Goal: Transaction & Acquisition: Book appointment/travel/reservation

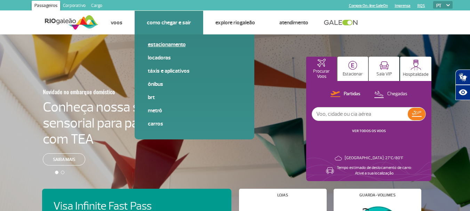
click at [160, 51] on span "Estacionamento" at bounding box center [194, 47] width 93 height 13
click at [159, 47] on link "Estacionamento" at bounding box center [194, 45] width 93 height 8
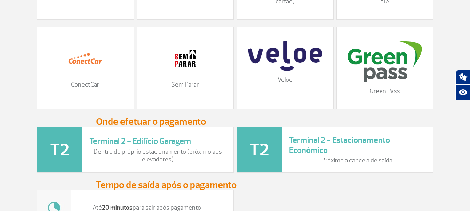
scroll to position [876, 0]
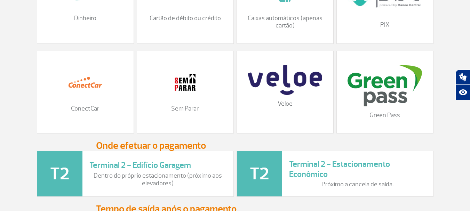
click at [186, 100] on img at bounding box center [185, 82] width 35 height 35
click at [185, 85] on img at bounding box center [185, 82] width 35 height 35
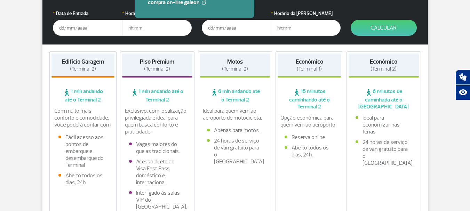
scroll to position [0, 0]
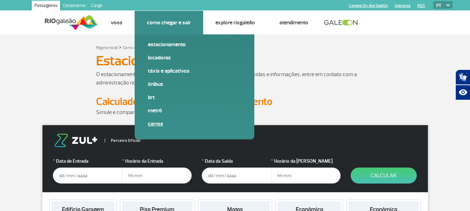
click at [155, 124] on link "Carros" at bounding box center [194, 124] width 93 height 8
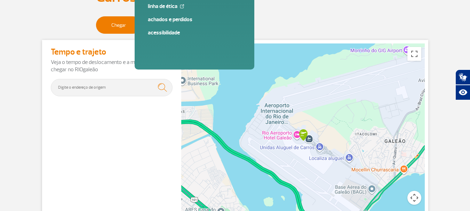
scroll to position [78, 0]
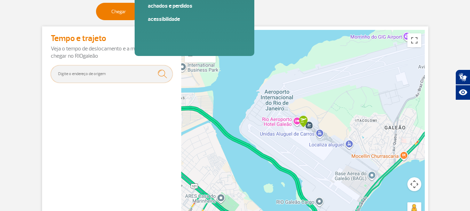
click at [113, 76] on input "text" at bounding box center [112, 73] width 122 height 17
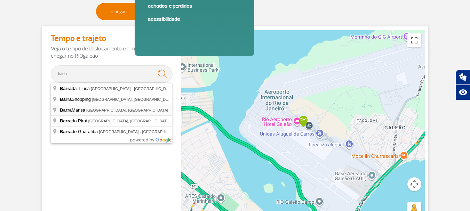
type input "Barra Mansa, RJ, Brasil"
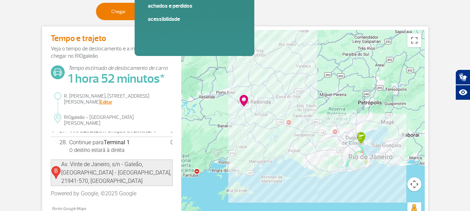
scroll to position [604, 0]
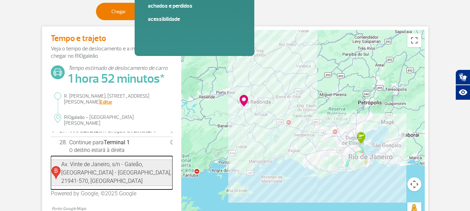
drag, startPoint x: 140, startPoint y: 177, endPoint x: 70, endPoint y: 169, distance: 71.0
click at [70, 169] on td "Av. Vinte de Janeiro, s/n - Galeão, Rio de Janeiro - RJ, 21941-570, Brasil" at bounding box center [117, 173] width 112 height 26
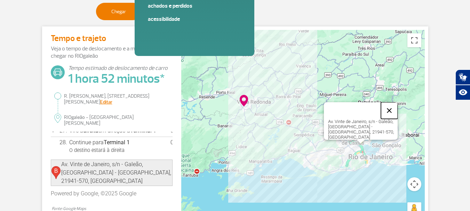
click at [390, 113] on button "Fechar" at bounding box center [389, 110] width 17 height 17
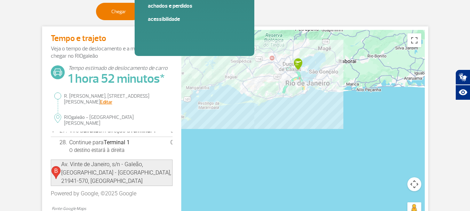
drag, startPoint x: 369, startPoint y: 190, endPoint x: 309, endPoint y: 117, distance: 93.8
click at [309, 117] on div at bounding box center [302, 127] width 243 height 195
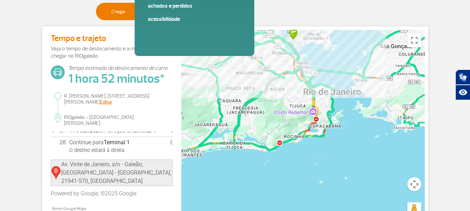
drag, startPoint x: 298, startPoint y: 80, endPoint x: 313, endPoint y: 184, distance: 105.3
click at [313, 184] on div at bounding box center [302, 127] width 243 height 195
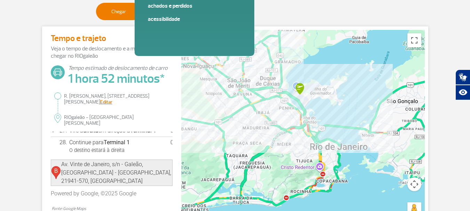
drag, startPoint x: 281, startPoint y: 118, endPoint x: 289, endPoint y: 170, distance: 52.4
click at [289, 170] on div at bounding box center [302, 127] width 243 height 195
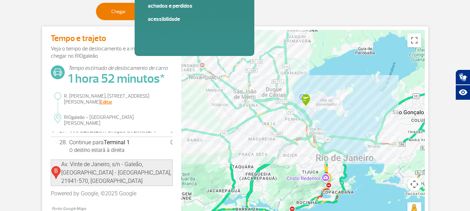
drag, startPoint x: 320, startPoint y: 116, endPoint x: 326, endPoint y: 127, distance: 12.2
click at [326, 127] on div at bounding box center [302, 127] width 243 height 195
click at [305, 96] on img at bounding box center [305, 99] width 9 height 11
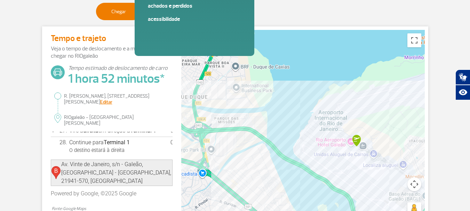
drag, startPoint x: 374, startPoint y: 176, endPoint x: 416, endPoint y: 141, distance: 54.3
click at [416, 141] on div at bounding box center [302, 127] width 243 height 195
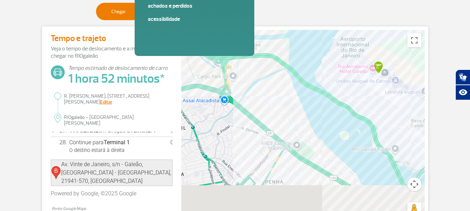
drag, startPoint x: 299, startPoint y: 181, endPoint x: 324, endPoint y: 94, distance: 90.9
click at [324, 94] on div at bounding box center [302, 127] width 243 height 195
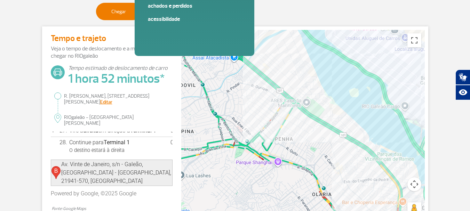
drag, startPoint x: 275, startPoint y: 129, endPoint x: 267, endPoint y: 125, distance: 8.7
click at [267, 125] on div at bounding box center [302, 127] width 243 height 195
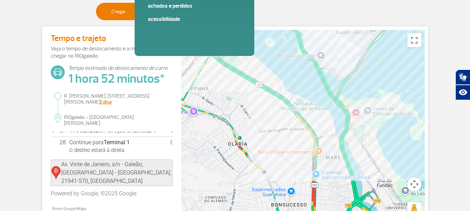
drag, startPoint x: 356, startPoint y: 199, endPoint x: 274, endPoint y: 149, distance: 96.3
click at [274, 149] on div at bounding box center [302, 127] width 243 height 195
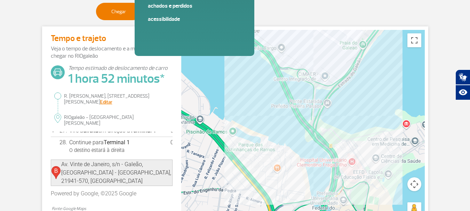
drag, startPoint x: 363, startPoint y: 73, endPoint x: 368, endPoint y: 144, distance: 71.1
click at [368, 144] on div at bounding box center [302, 127] width 243 height 195
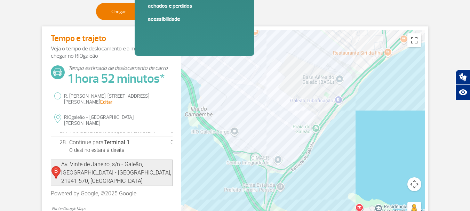
drag, startPoint x: 374, startPoint y: 62, endPoint x: 326, endPoint y: 149, distance: 99.6
click at [326, 149] on div at bounding box center [302, 127] width 243 height 195
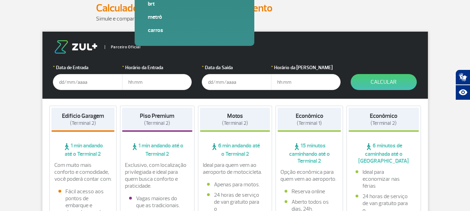
scroll to position [109, 0]
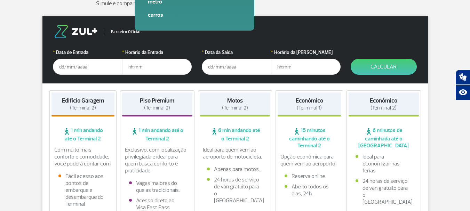
click at [79, 67] on input "text" at bounding box center [88, 67] width 70 height 16
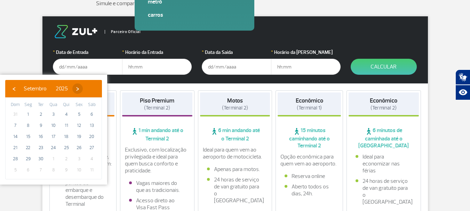
click at [83, 90] on span "›" at bounding box center [77, 88] width 10 height 10
click at [79, 90] on span "›" at bounding box center [73, 88] width 10 height 10
click at [84, 90] on span "›" at bounding box center [78, 88] width 10 height 10
click at [17, 137] on span "11" at bounding box center [15, 136] width 11 height 11
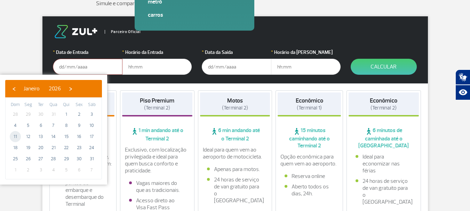
type input "11/01/2026"
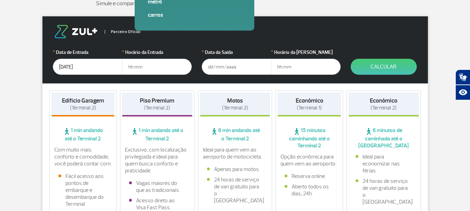
click at [159, 70] on input "text" at bounding box center [157, 67] width 70 height 16
type input "04:30"
click at [227, 65] on input "text" at bounding box center [237, 67] width 70 height 16
click at [245, 68] on input "15/09/2025" at bounding box center [237, 67] width 70 height 16
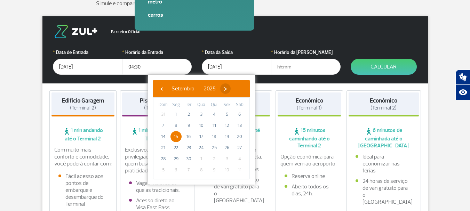
click at [230, 88] on span "›" at bounding box center [225, 88] width 10 height 10
click at [232, 88] on span "›" at bounding box center [226, 88] width 10 height 10
click at [224, 88] on span "›" at bounding box center [218, 88] width 10 height 10
click at [162, 90] on span "‹" at bounding box center [161, 88] width 10 height 10
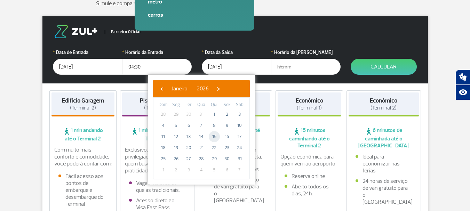
click at [217, 137] on span "15" at bounding box center [214, 136] width 11 height 11
type input "15/01/2026"
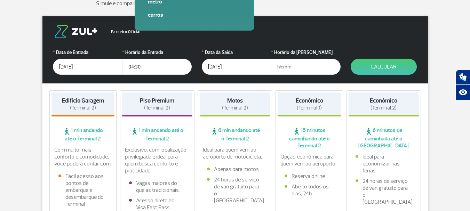
click at [301, 68] on input "text" at bounding box center [306, 67] width 70 height 16
type input "21:00"
click at [404, 65] on button "Calcular" at bounding box center [383, 67] width 66 height 16
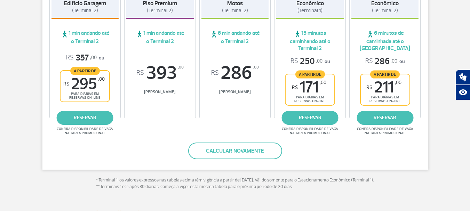
scroll to position [155, 0]
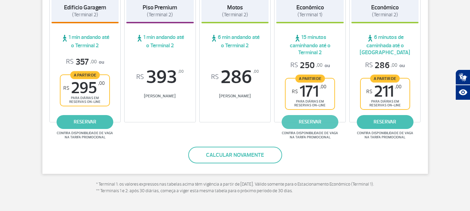
click at [323, 123] on link "reservar" at bounding box center [310, 122] width 57 height 14
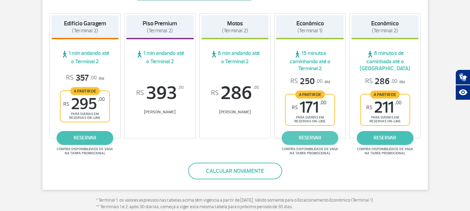
click at [303, 135] on link "reservar" at bounding box center [310, 138] width 57 height 14
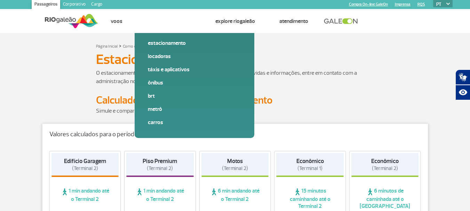
scroll to position [0, 0]
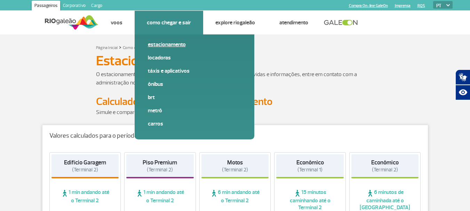
click at [159, 47] on link "Estacionamento" at bounding box center [194, 45] width 93 height 8
click at [151, 124] on link "Carros" at bounding box center [194, 124] width 93 height 8
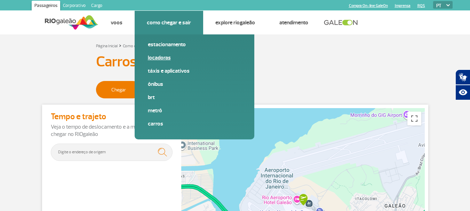
click at [158, 59] on link "Locadoras" at bounding box center [194, 58] width 93 height 8
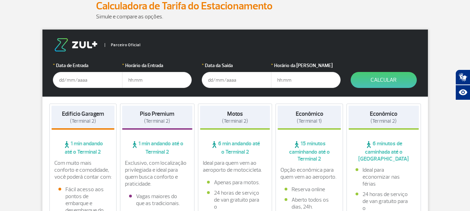
scroll to position [84, 0]
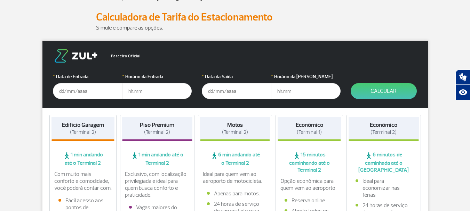
click at [83, 98] on input "text" at bounding box center [88, 91] width 70 height 16
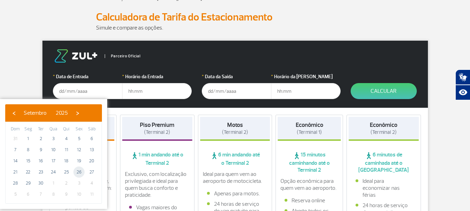
click at [75, 173] on span "26" at bounding box center [78, 172] width 11 height 11
type input "[DATE]"
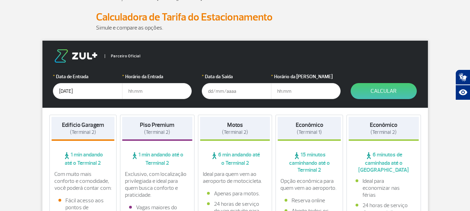
click at [149, 87] on input "text" at bounding box center [157, 91] width 70 height 16
type input "11:00"
click at [218, 94] on input "text" at bounding box center [237, 91] width 70 height 16
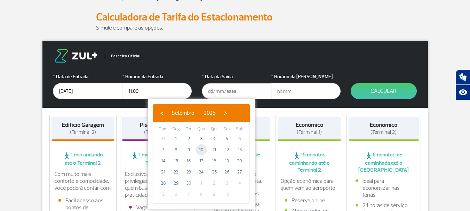
click at [198, 152] on span "10" at bounding box center [201, 149] width 11 height 11
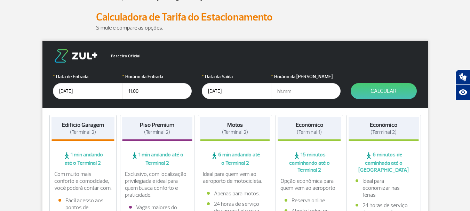
click at [220, 93] on input "[DATE]" at bounding box center [237, 91] width 70 height 16
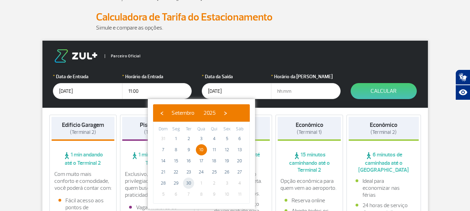
click at [190, 184] on span "30" at bounding box center [188, 183] width 11 height 11
type input "[DATE]"
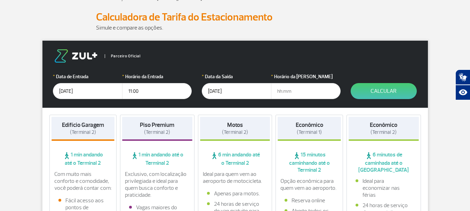
click at [304, 94] on input "text" at bounding box center [306, 91] width 70 height 16
type input "12:00"
click at [355, 94] on button "Calcular" at bounding box center [383, 91] width 66 height 16
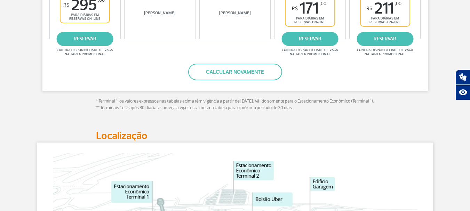
scroll to position [257, 0]
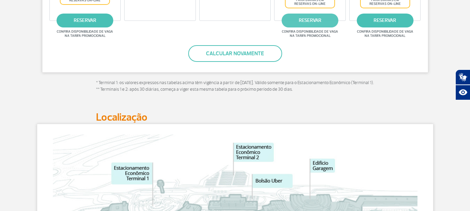
click at [305, 27] on link "reservar" at bounding box center [310, 21] width 57 height 14
